Goal: Information Seeking & Learning: Compare options

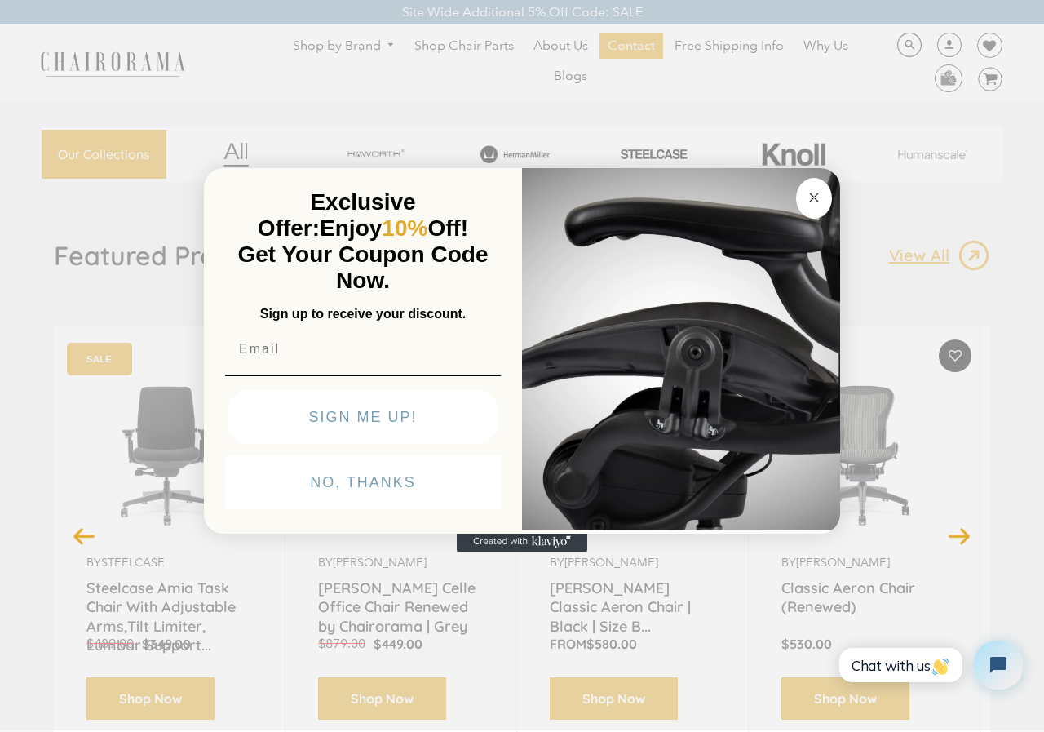
click at [818, 191] on circle "Close dialog" at bounding box center [814, 197] width 19 height 19
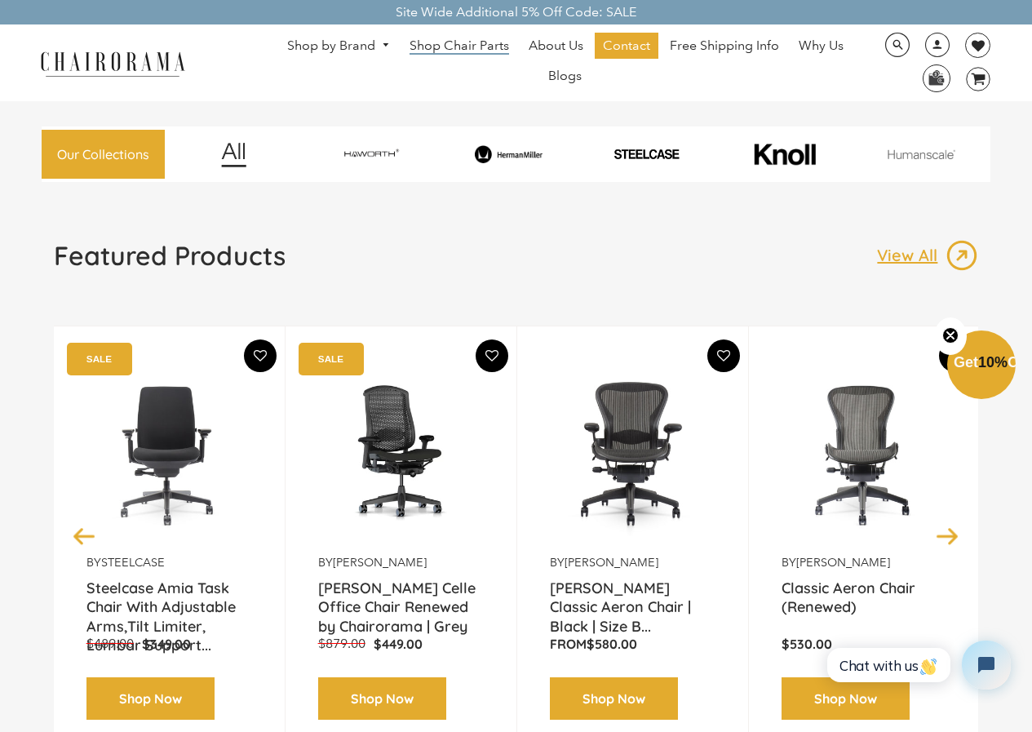
click at [450, 38] on span "Shop Chair Parts" at bounding box center [460, 46] width 100 height 17
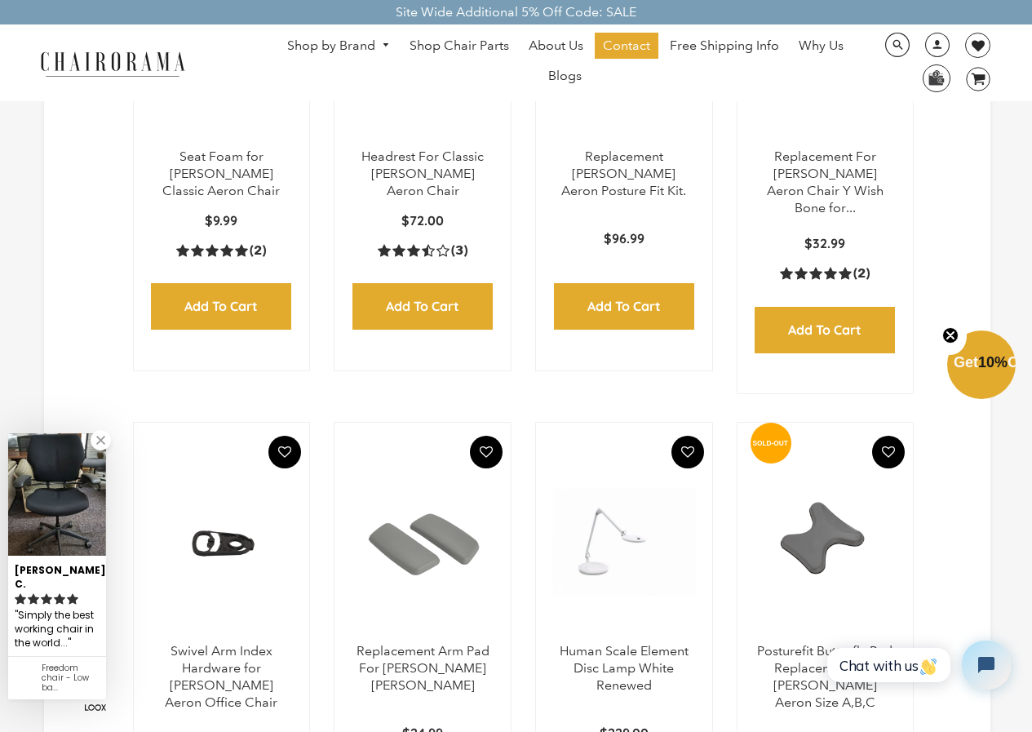
scroll to position [1224, 0]
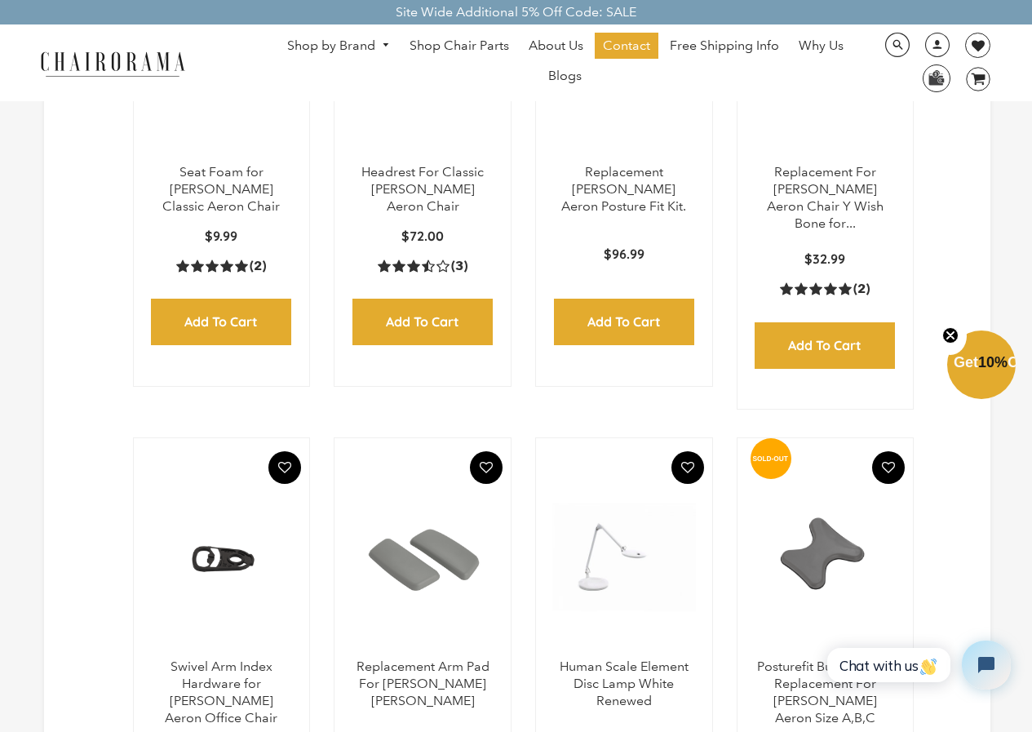
click at [399, 620] on img at bounding box center [423, 556] width 144 height 204
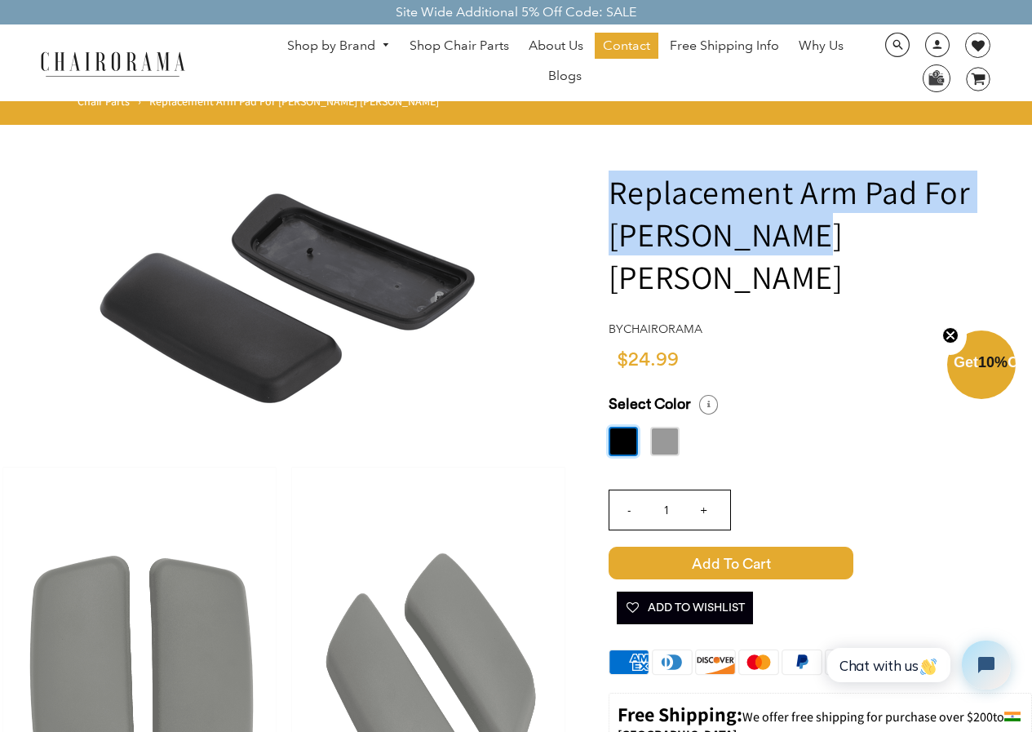
drag, startPoint x: 816, startPoint y: 242, endPoint x: 612, endPoint y: 195, distance: 209.4
click at [612, 195] on h1 "Replacement Arm Pad For Haworth Zody" at bounding box center [820, 234] width 423 height 127
copy h1 "Replacement Arm Pad For Haworth Zody"
click at [344, 49] on link "Shop by Brand" at bounding box center [338, 45] width 119 height 25
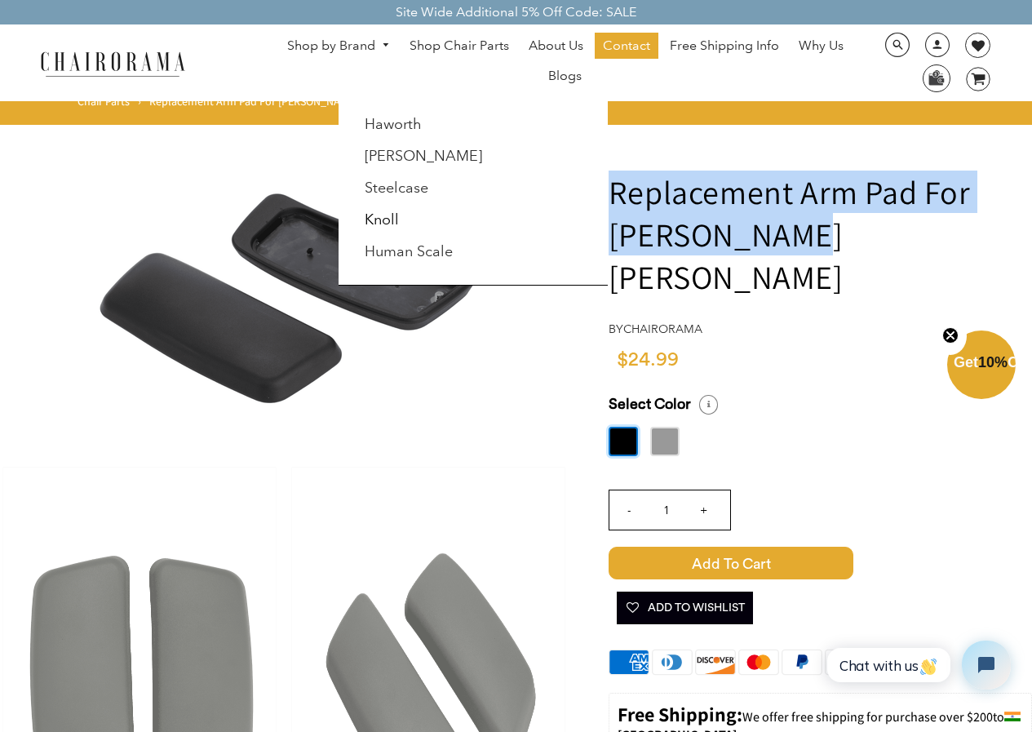
click at [386, 228] on link "Knoll" at bounding box center [382, 220] width 34 height 18
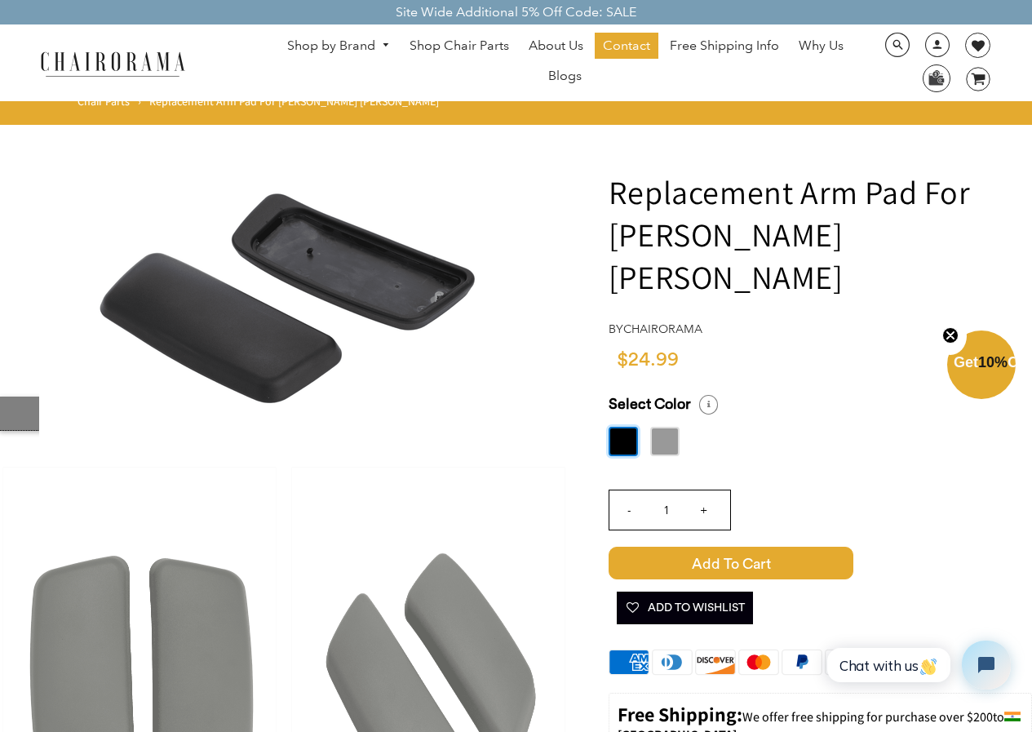
click at [676, 427] on label at bounding box center [664, 441] width 29 height 29
click at [0, 0] on input "radio" at bounding box center [0, 0] width 0 height 0
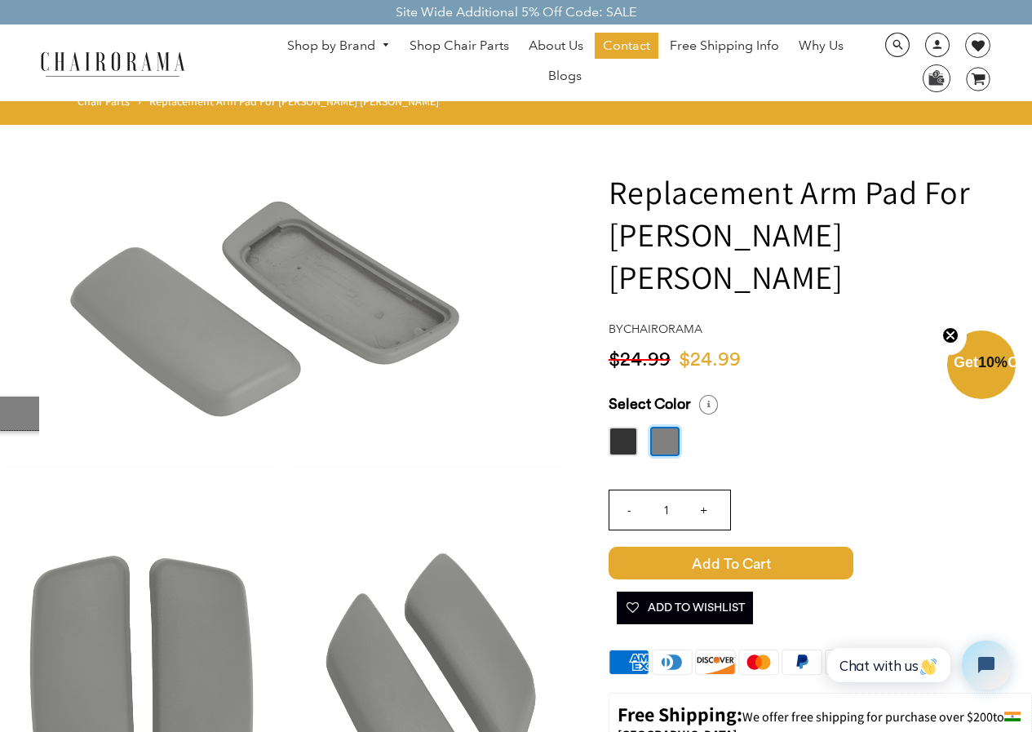
click at [616, 427] on label at bounding box center [623, 441] width 29 height 29
click at [0, 0] on input "radio" at bounding box center [0, 0] width 0 height 0
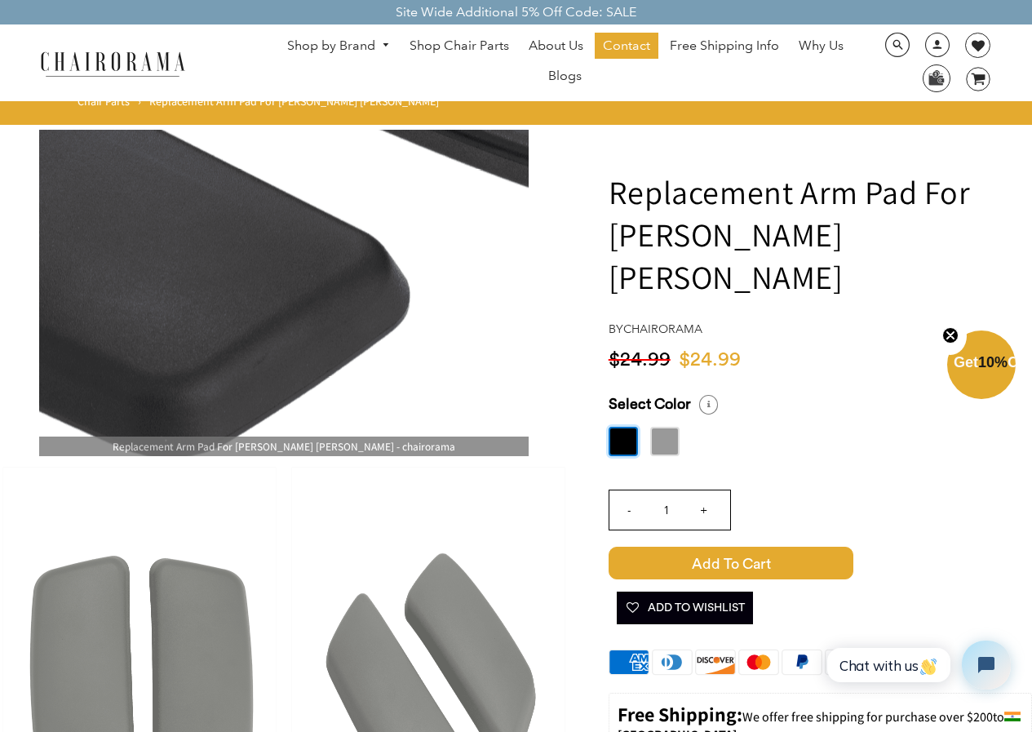
click at [297, 352] on img at bounding box center [284, 293] width 490 height 326
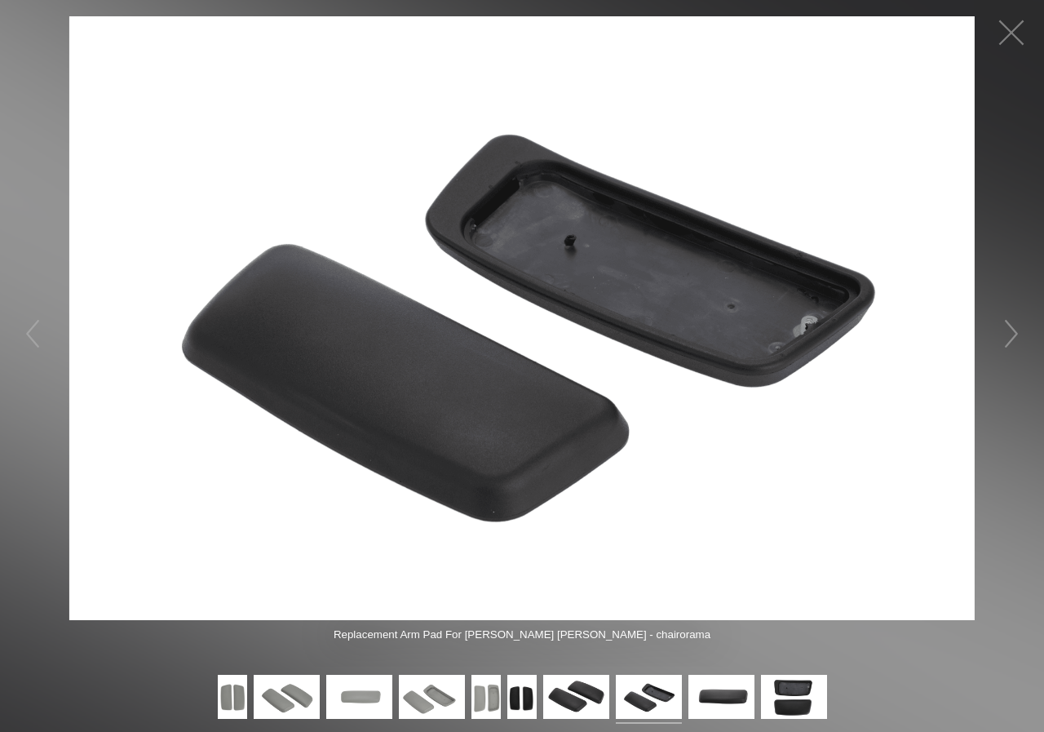
click at [620, 692] on img at bounding box center [649, 699] width 66 height 49
click at [570, 693] on img at bounding box center [576, 699] width 66 height 49
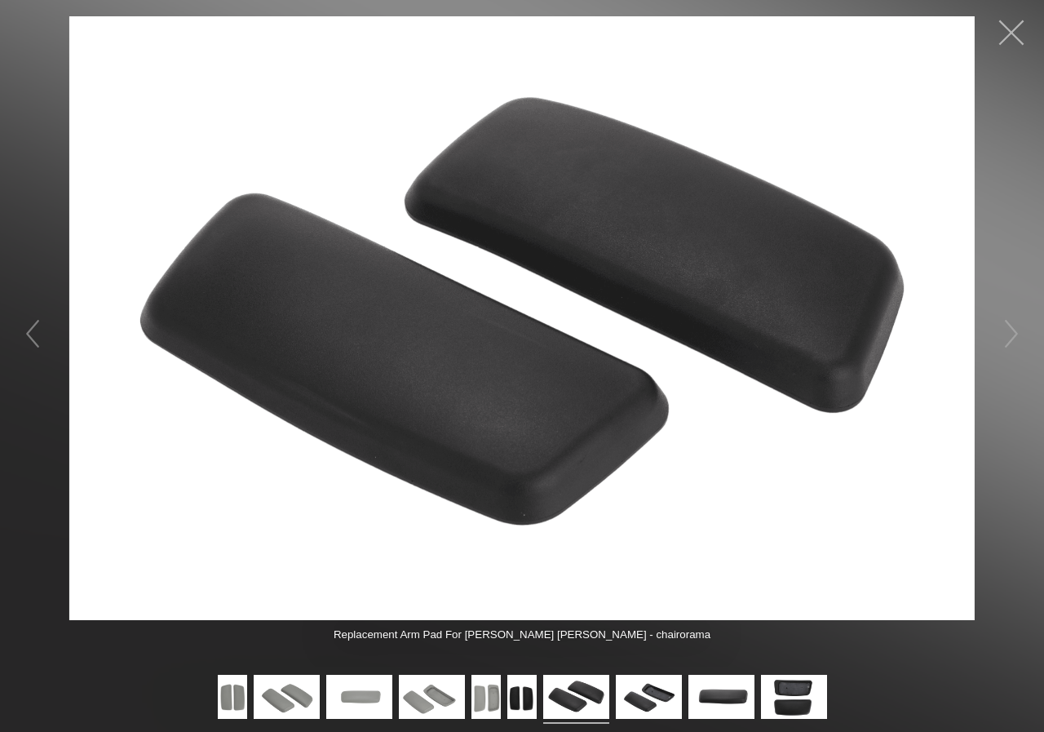
click at [1008, 34] on button "button" at bounding box center [1011, 32] width 49 height 49
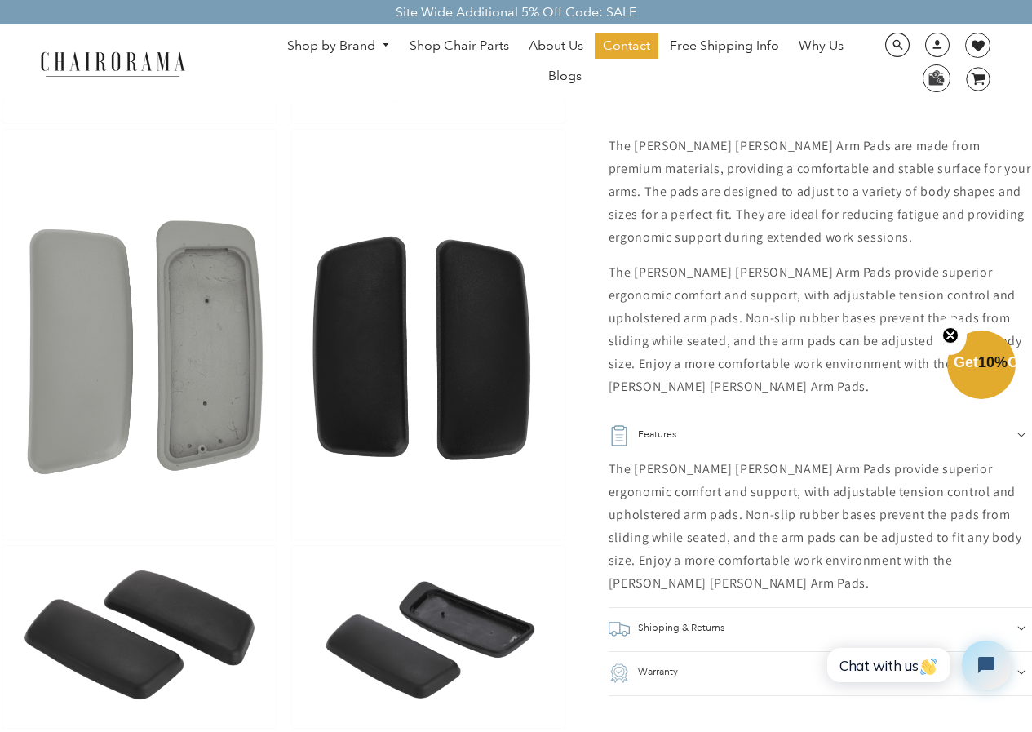
scroll to position [1061, 0]
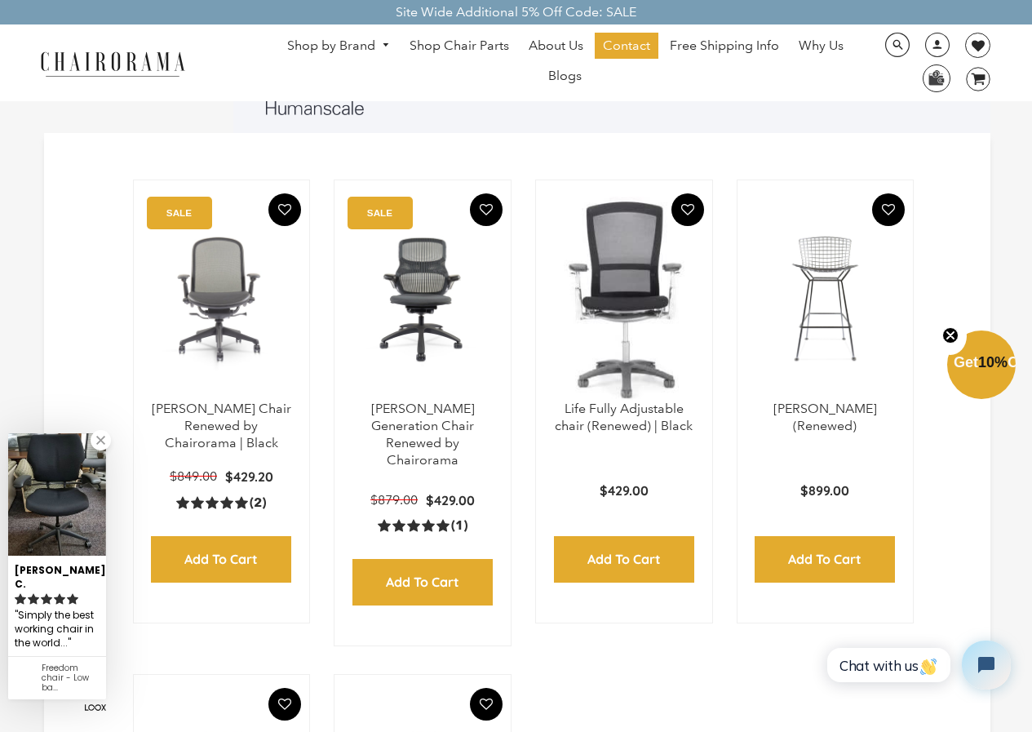
scroll to position [242, 0]
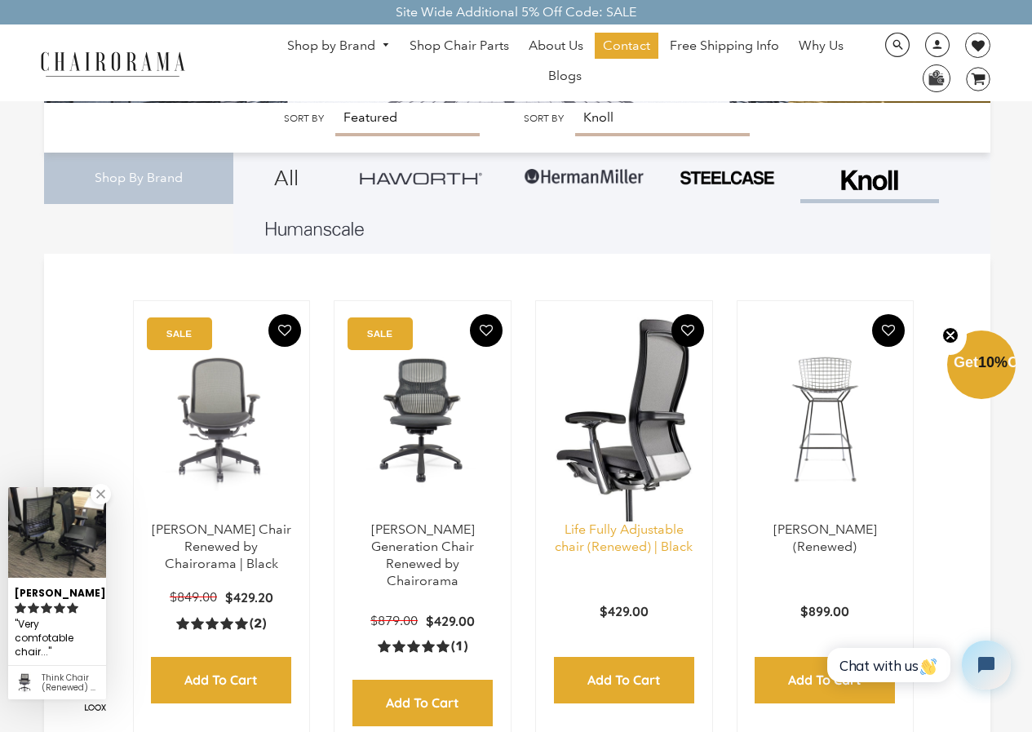
click at [611, 525] on link "Life Fully Adjustable chair (Renewed) | Black" at bounding box center [624, 537] width 138 height 33
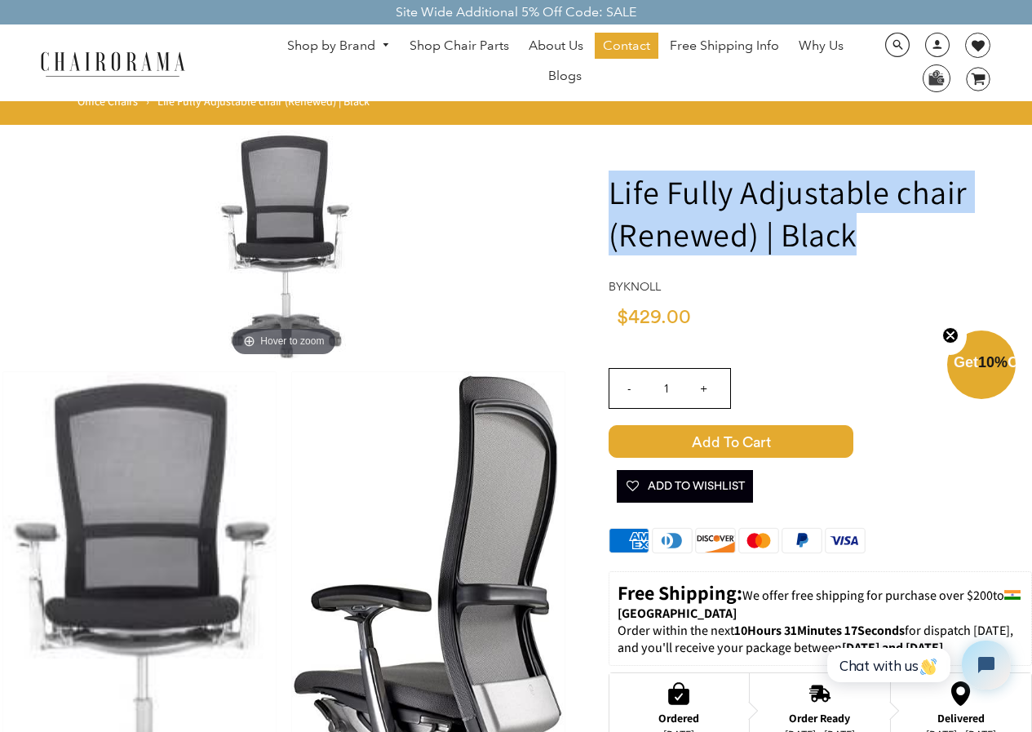
drag, startPoint x: 610, startPoint y: 187, endPoint x: 850, endPoint y: 243, distance: 246.4
click at [850, 243] on h1 "Life Fully Adjustable chair (Renewed) | Black" at bounding box center [820, 213] width 423 height 85
copy h1 "Life Fully Adjustable chair (Renewed) | Black"
click at [375, 35] on link "Shop by Brand" at bounding box center [338, 45] width 119 height 25
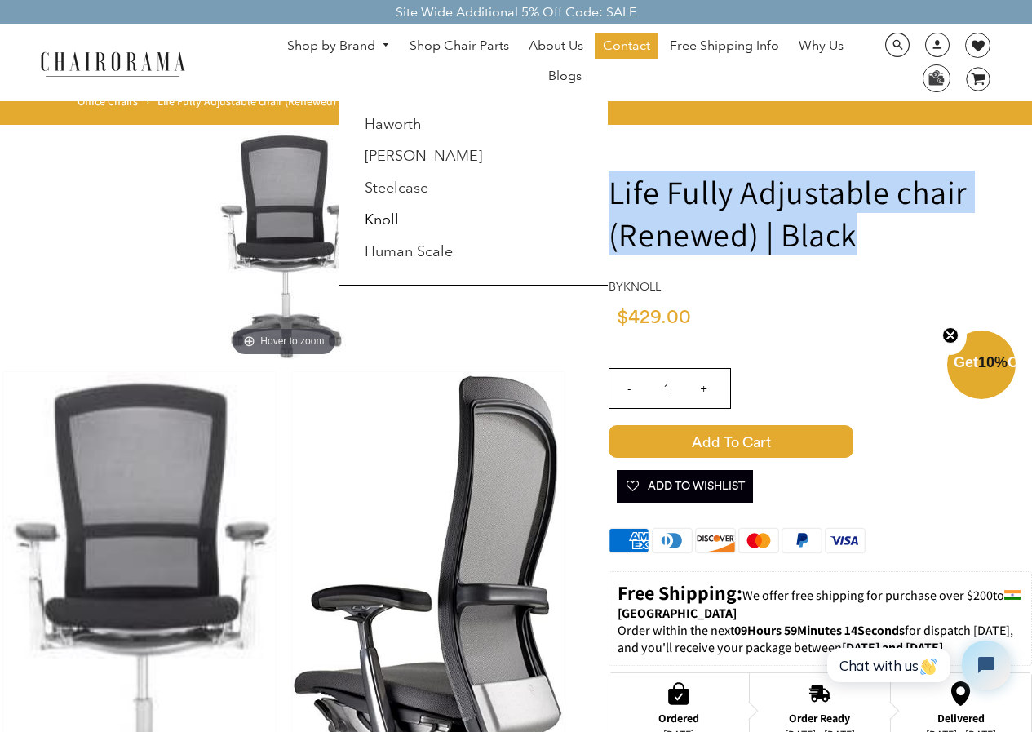
scroll to position [82, 0]
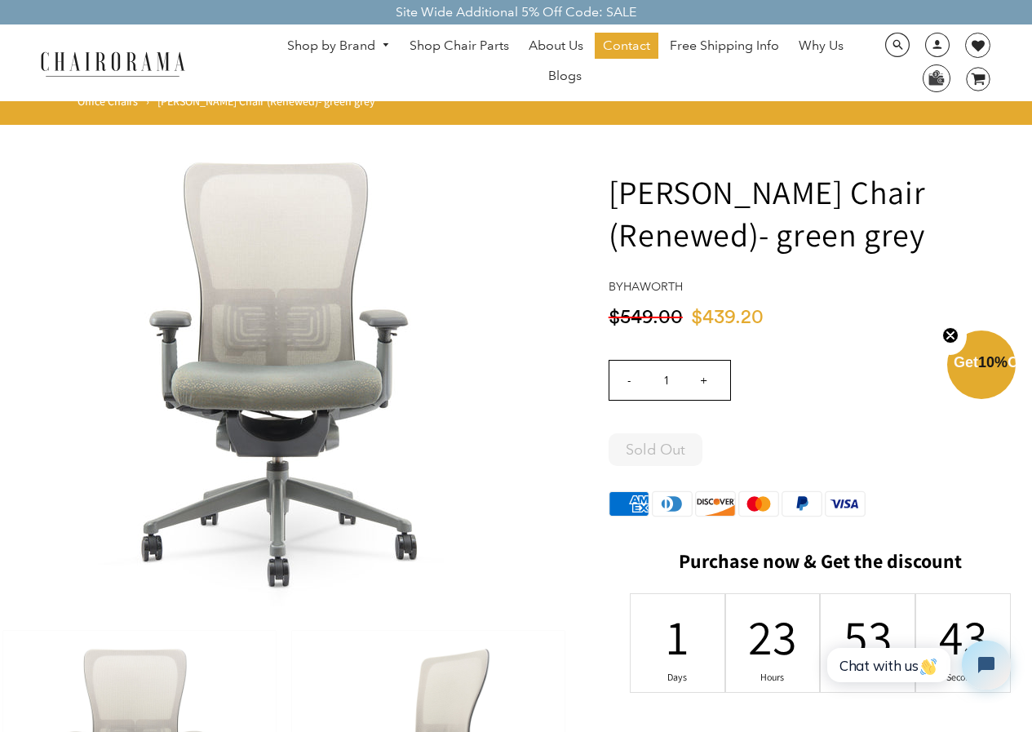
click at [338, 56] on link "Shop by Brand" at bounding box center [338, 45] width 119 height 25
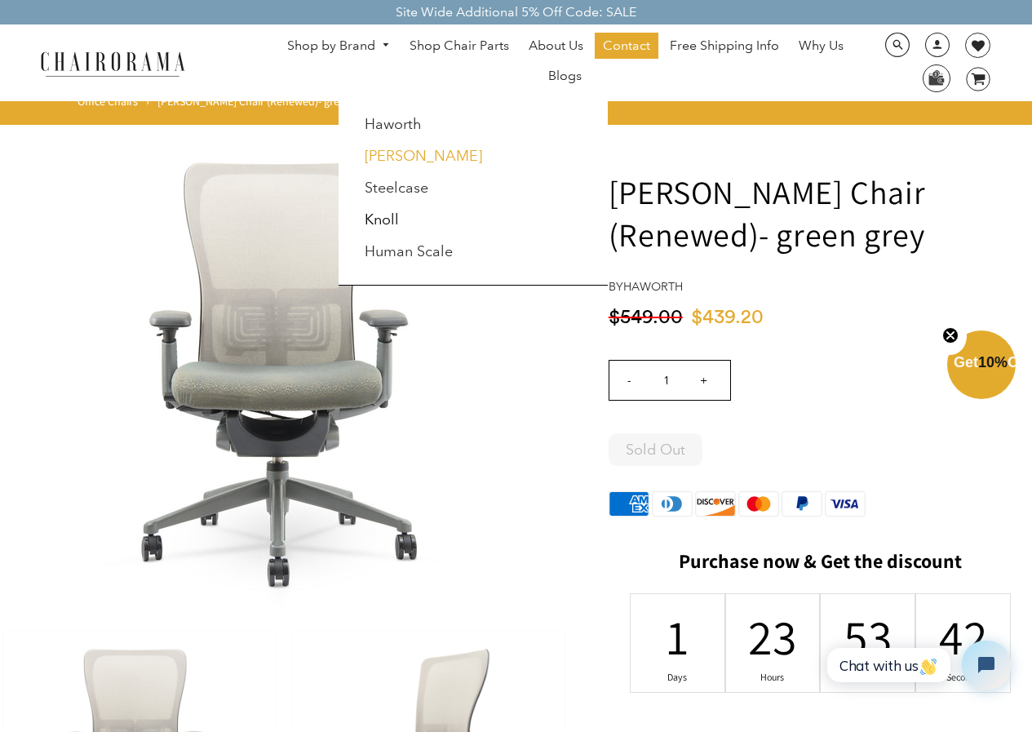
click at [401, 162] on link "[PERSON_NAME]" at bounding box center [423, 156] width 117 height 18
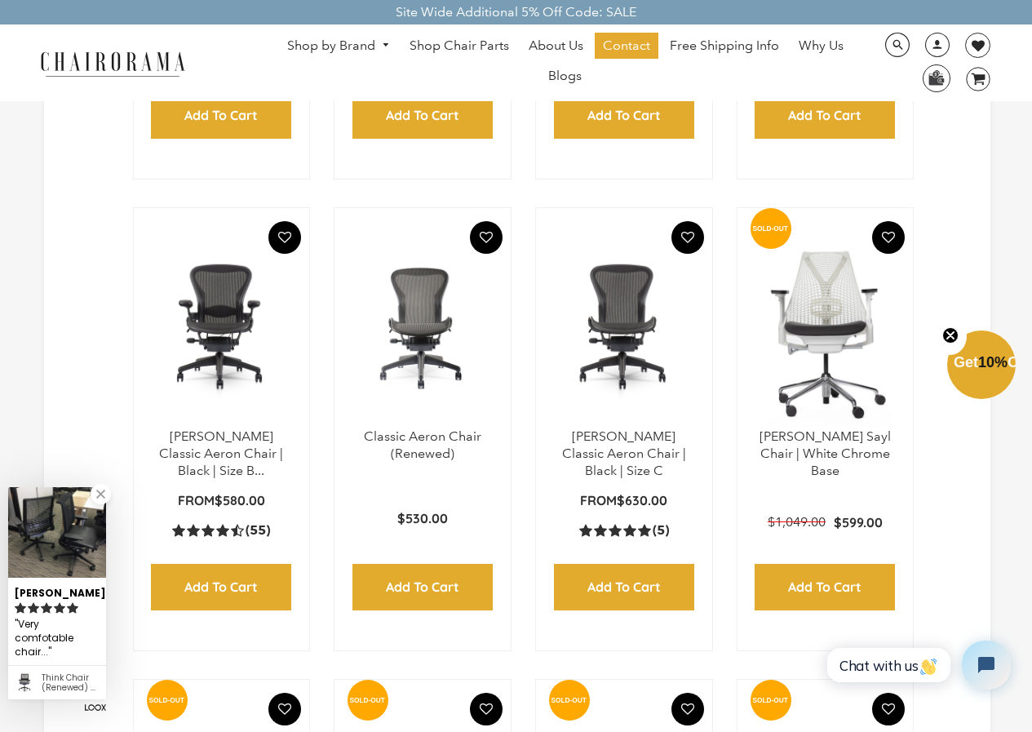
scroll to position [813, 0]
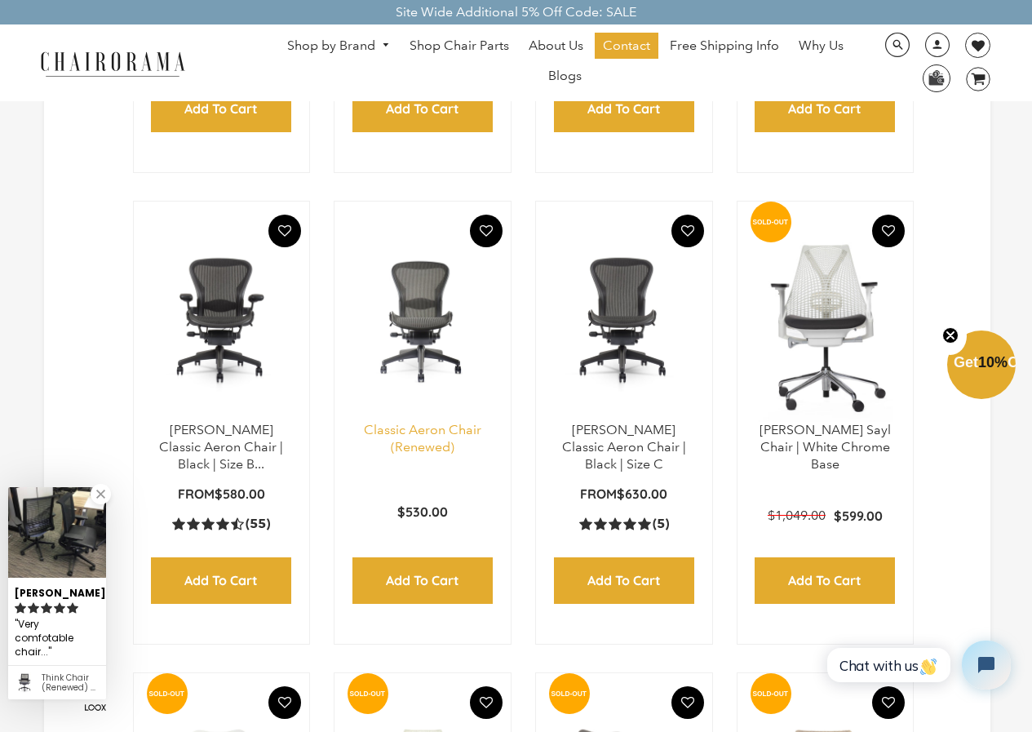
click at [424, 439] on link "Classic Aeron Chair (Renewed)" at bounding box center [422, 438] width 117 height 33
